Goal: Contribute content

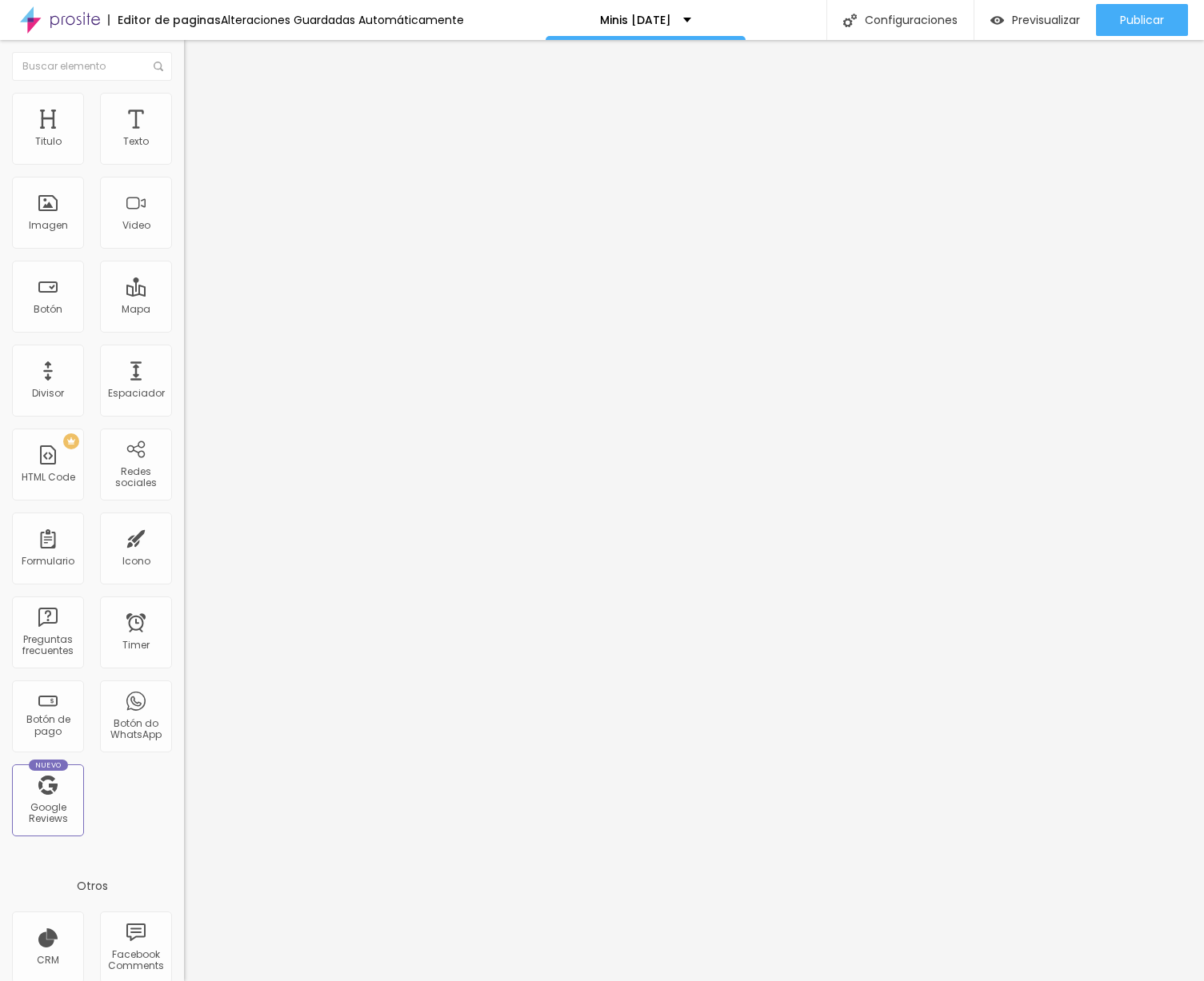
click at [184, 553] on textarea "Hola, llegué a ti a través de la página {page_title} y me gustaría obtener más …" at bounding box center [274, 566] width 181 height 27
drag, startPoint x: 121, startPoint y: 331, endPoint x: 54, endPoint y: 283, distance: 82.4
click at [184, 553] on textarea "Hola, llegué a ti a través de la página {page_title} y me gustaría obtener más …" at bounding box center [274, 566] width 181 height 27
type textarea "Hola, Quisiera reservar mi MINI NAVIDEÑA"
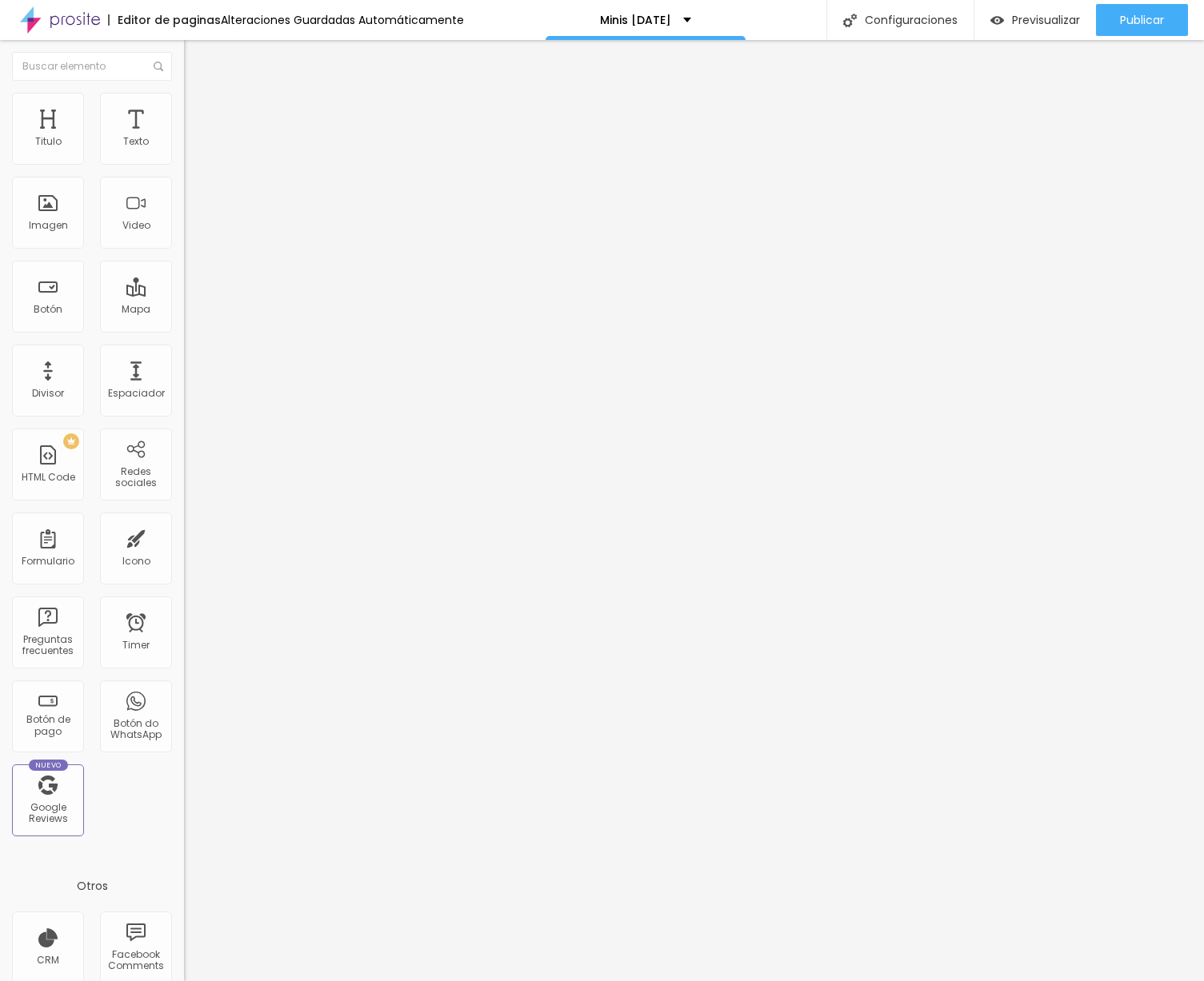
click at [184, 496] on div "Editar Botón do WhatsApp Contenido Estilo Avanzado Número de WhatsApp * [PHONE_…" at bounding box center [276, 510] width 184 height 941
click at [184, 312] on img at bounding box center [276, 404] width 184 height 184
click at [184, 163] on input "[PHONE_NUMBER]" at bounding box center [279, 155] width 192 height 16
drag, startPoint x: 109, startPoint y: 182, endPoint x: 86, endPoint y: 182, distance: 23.0
click at [184, 163] on input "[PHONE_NUMBER]" at bounding box center [279, 155] width 192 height 16
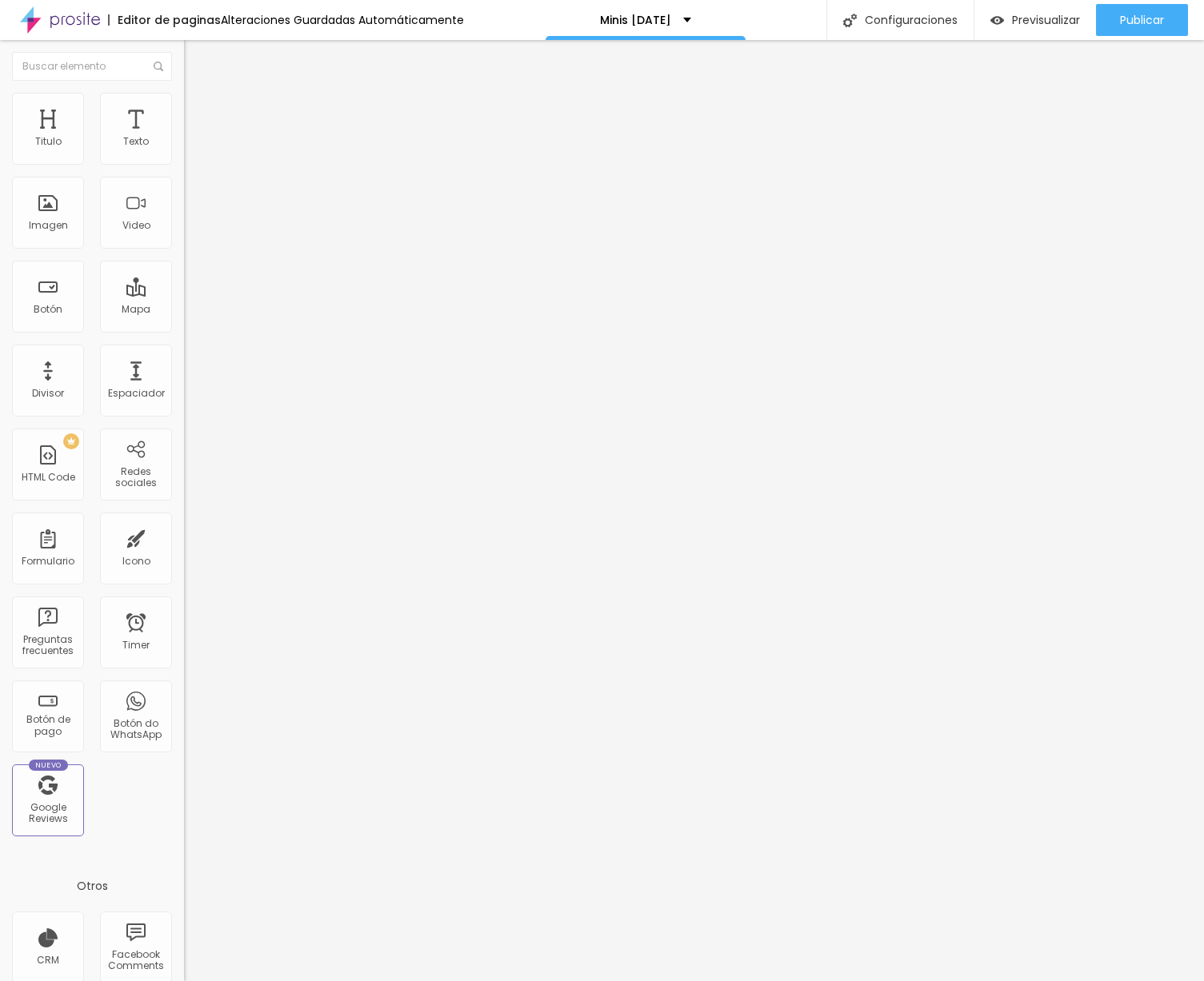
click at [184, 163] on input "[PHONE_NUMBER]" at bounding box center [279, 155] width 192 height 16
drag, startPoint x: 107, startPoint y: 182, endPoint x: 76, endPoint y: 182, distance: 31.0
click at [184, 163] on input "[PHONE_NUMBER]" at bounding box center [279, 155] width 192 height 16
type input "(76)2075-80"
click at [184, 312] on img at bounding box center [276, 404] width 184 height 184
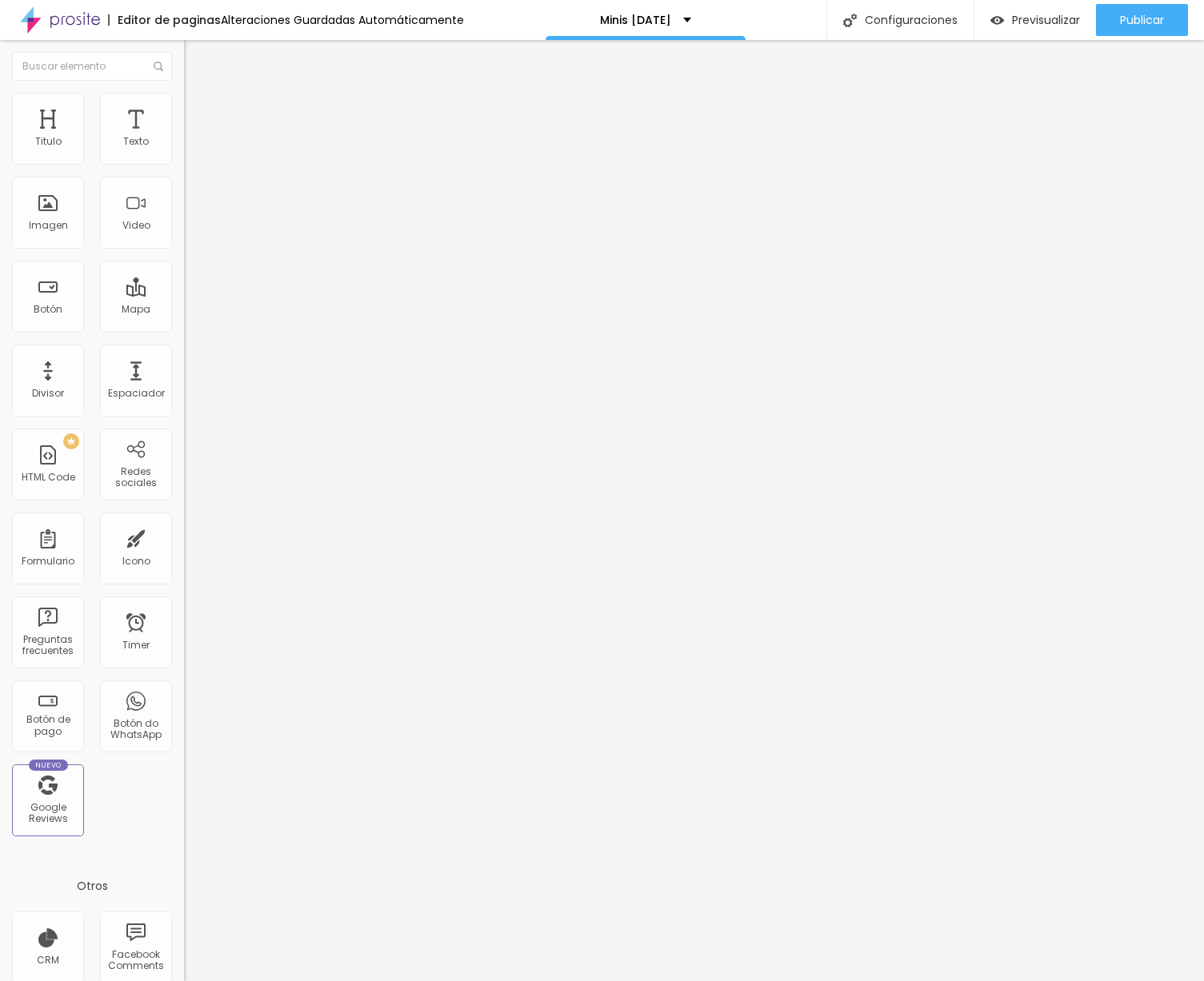
click at [184, 312] on img at bounding box center [276, 404] width 184 height 184
click at [184, 484] on div "Editar Botón do WhatsApp Contenido Estilo Avanzado Número de WhatsApp * (76)207…" at bounding box center [276, 510] width 184 height 941
click at [184, 137] on span "Cambiar image" at bounding box center [228, 130] width 90 height 14
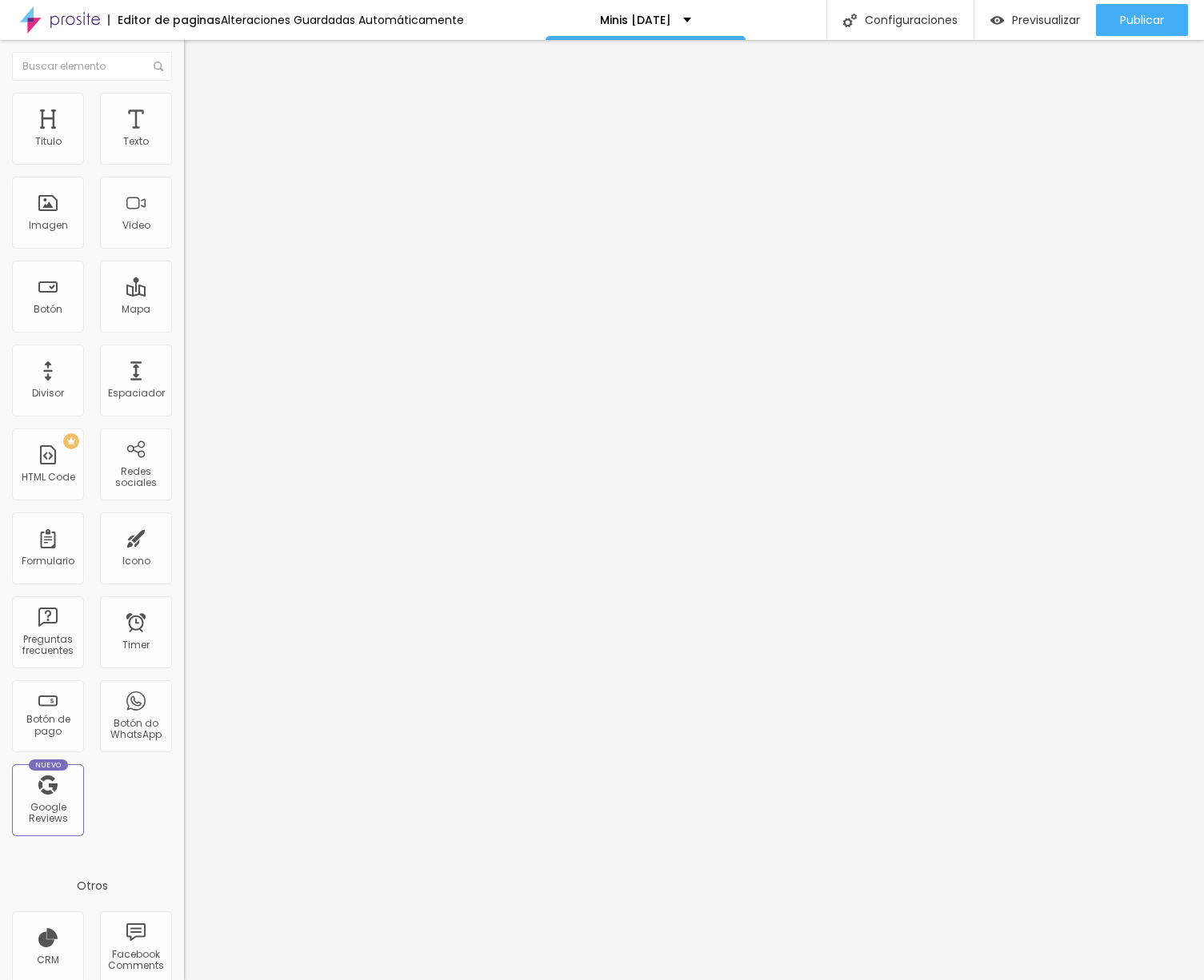
drag, startPoint x: 169, startPoint y: 238, endPoint x: 604, endPoint y: 408, distance: 467.0
type input "14"
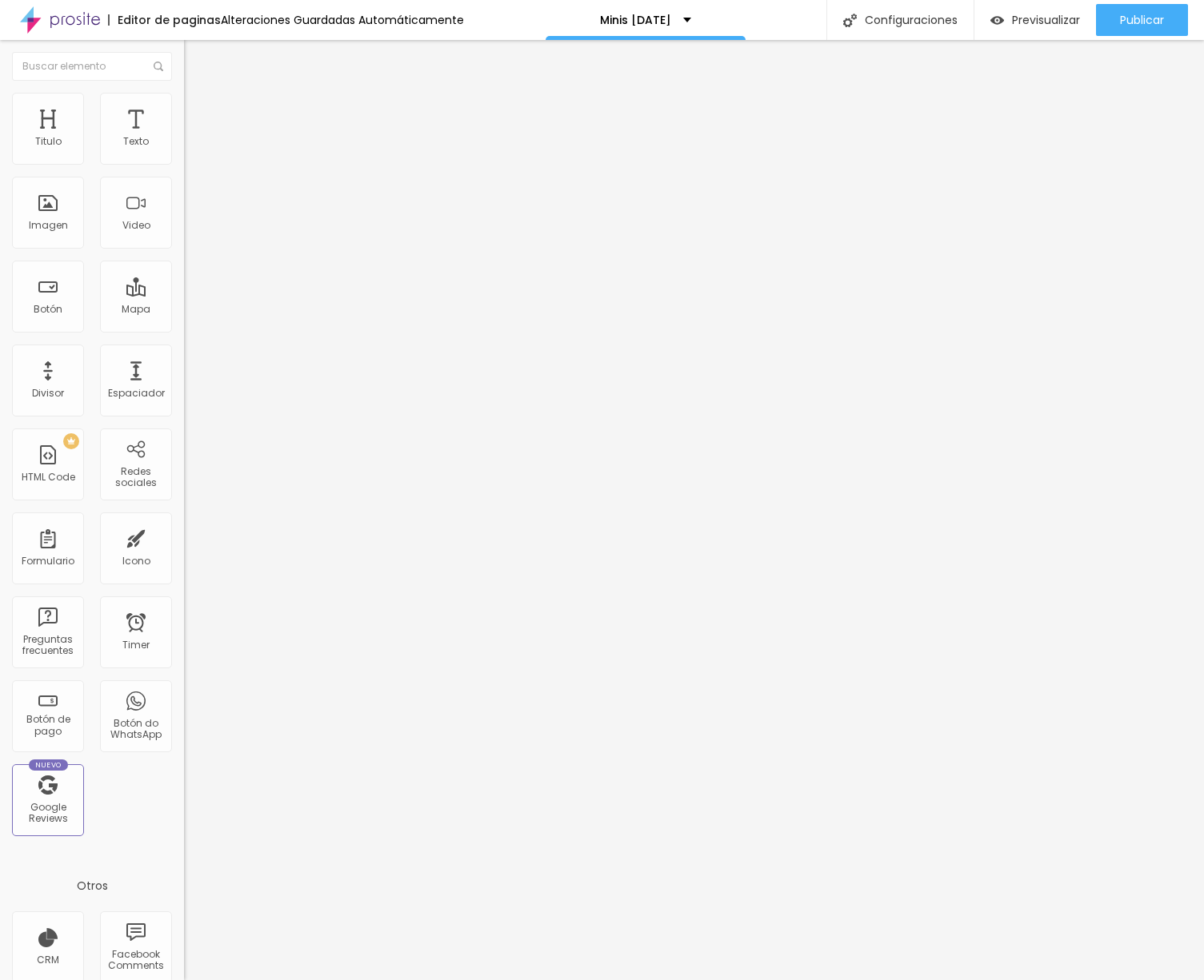
drag, startPoint x: 37, startPoint y: 335, endPoint x: 77, endPoint y: 392, distance: 69.6
type input "14"
click at [184, 377] on input "range" at bounding box center [235, 384] width 103 height 13
drag, startPoint x: 158, startPoint y: 550, endPoint x: 182, endPoint y: 563, distance: 27.3
click at [184, 550] on div "Editar Titulo Estilo Avanzado Tamaño Título 1 H1 Título 2 H2 Título 3 H3 Título…" at bounding box center [276, 510] width 184 height 940
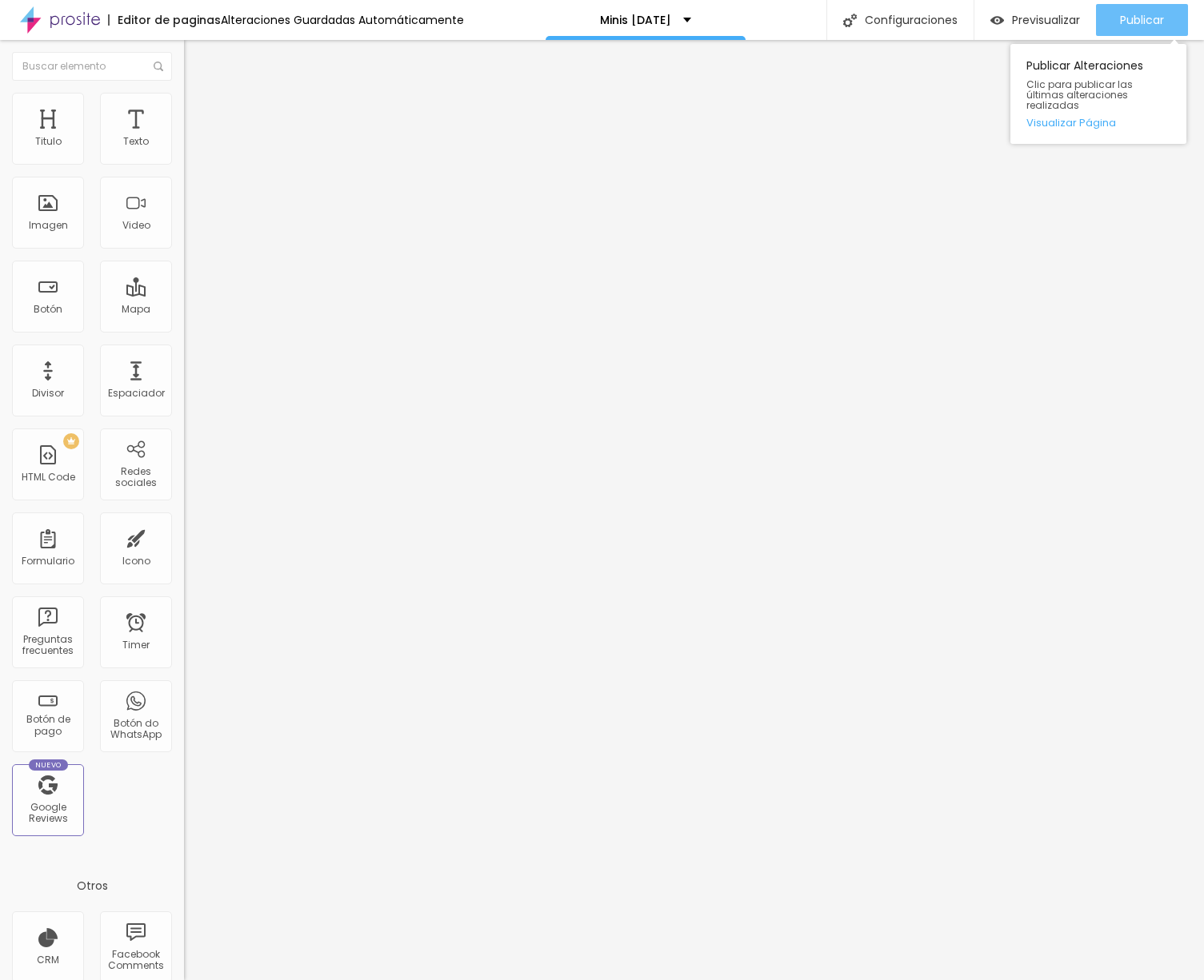
click at [1149, 15] on span "Publicar" at bounding box center [1141, 20] width 44 height 13
